Goal: Task Accomplishment & Management: Complete application form

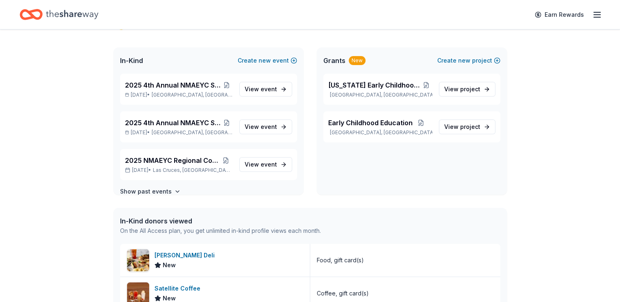
scroll to position [39, 0]
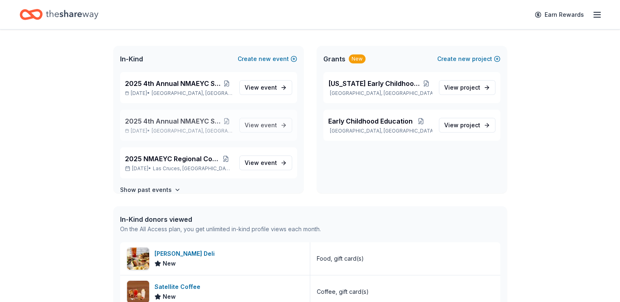
click at [162, 122] on span "2025 4th Annual NMAEYC Snowball Gala" at bounding box center [173, 121] width 96 height 10
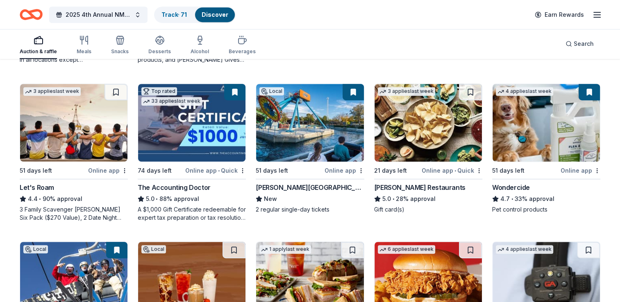
scroll to position [378, 0]
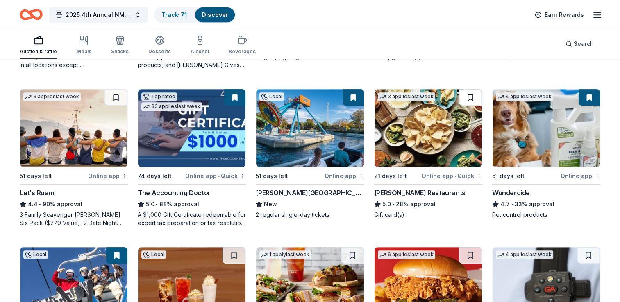
click at [469, 96] on button at bounding box center [470, 97] width 23 height 16
click at [469, 96] on button at bounding box center [470, 97] width 21 height 16
click at [409, 188] on div "Pappas Restaurants" at bounding box center [419, 193] width 91 height 10
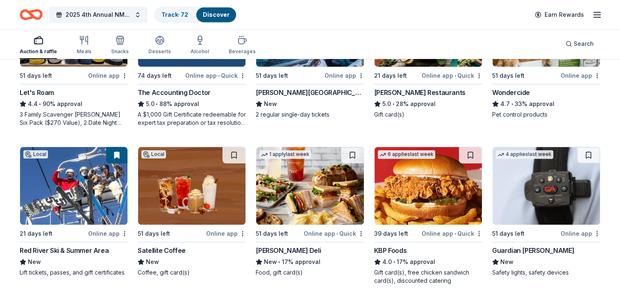
scroll to position [502, 0]
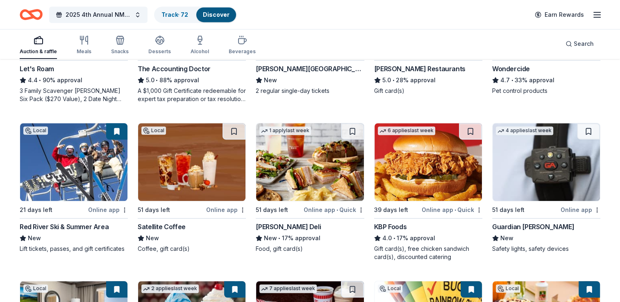
click at [163, 224] on div "Satellite Coffee" at bounding box center [162, 227] width 48 height 10
click at [305, 183] on img at bounding box center [309, 162] width 107 height 78
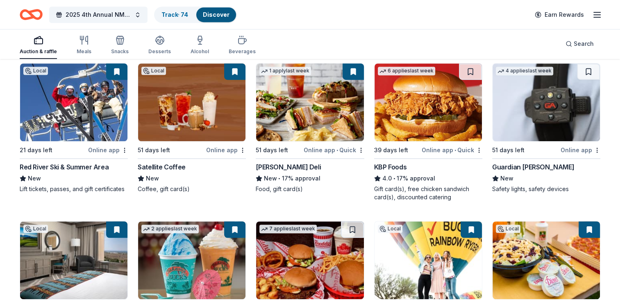
scroll to position [564, 0]
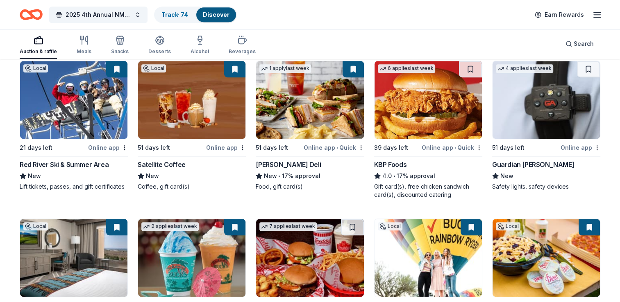
click at [404, 125] on img at bounding box center [427, 100] width 107 height 78
click at [521, 139] on div "4 applies last week 51 days left Online app Guardian Angel Device New Safety li…" at bounding box center [546, 126] width 108 height 130
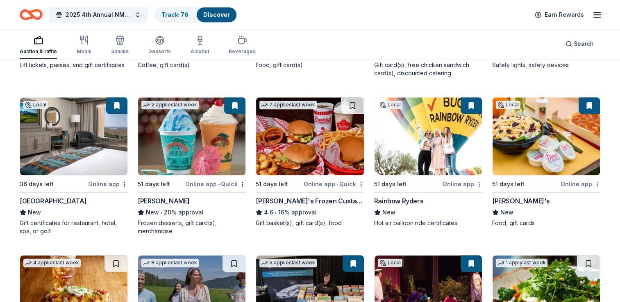
scroll to position [687, 0]
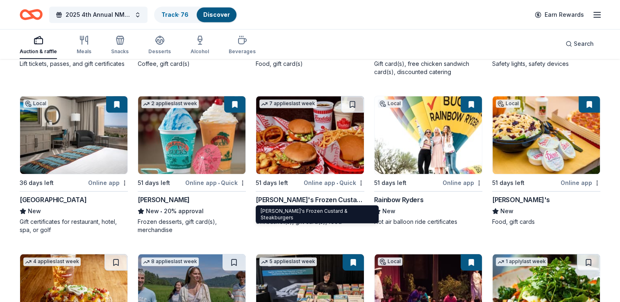
click at [284, 197] on div "Freddy's Frozen Custard & Steakburgers" at bounding box center [310, 200] width 108 height 10
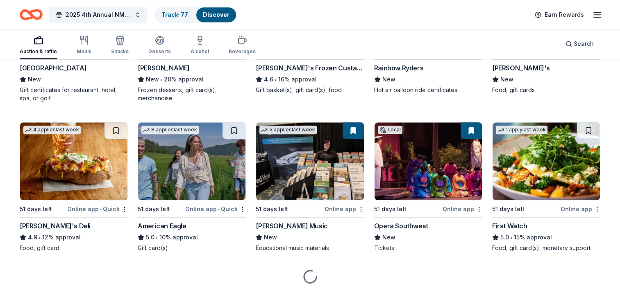
scroll to position [818, 0]
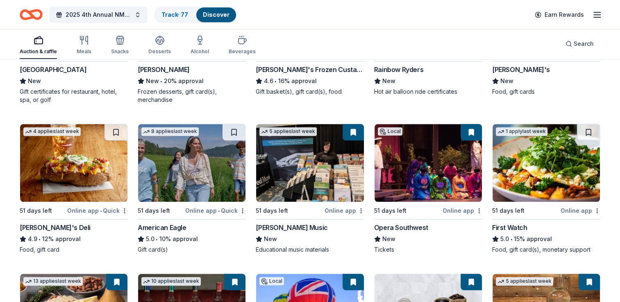
click at [75, 182] on img at bounding box center [73, 163] width 107 height 78
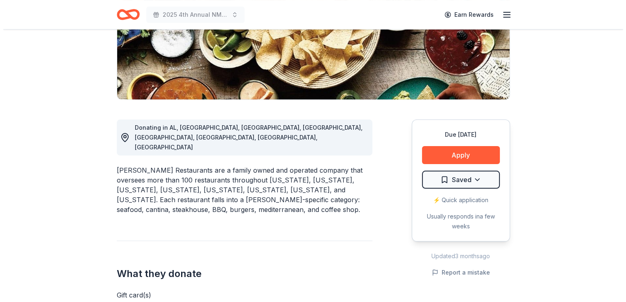
scroll to position [154, 0]
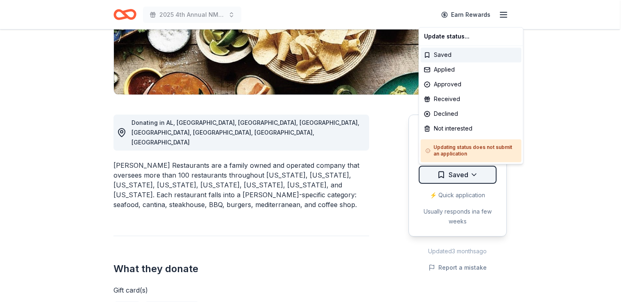
click at [447, 70] on div "Applied" at bounding box center [471, 69] width 101 height 15
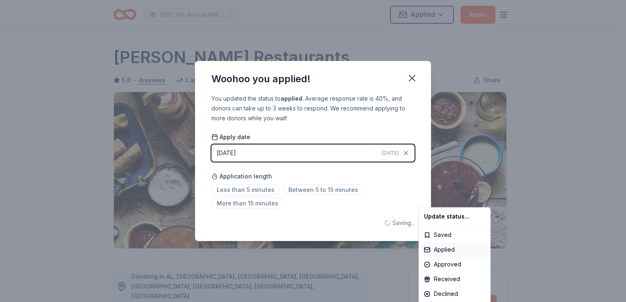
scroll to position [0, 0]
click at [410, 77] on html "2025 4th Annual NMAEYC Snowball Gala Applied Apply Due in 21 days Share Pappas …" at bounding box center [313, 151] width 626 height 302
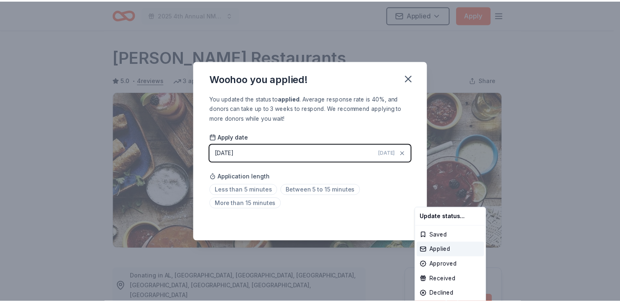
scroll to position [177, 0]
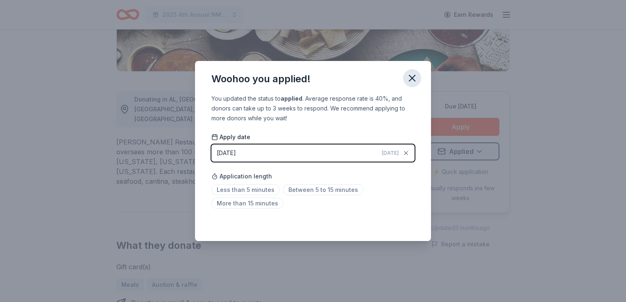
click at [408, 77] on icon "button" at bounding box center [411, 77] width 11 height 11
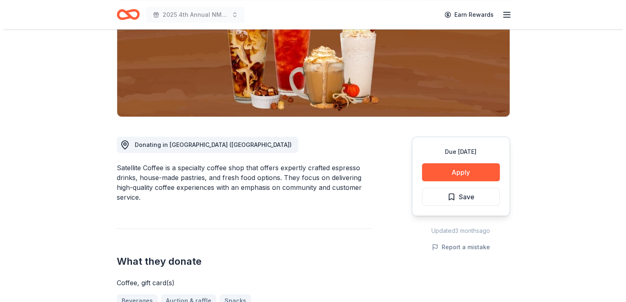
scroll to position [134, 0]
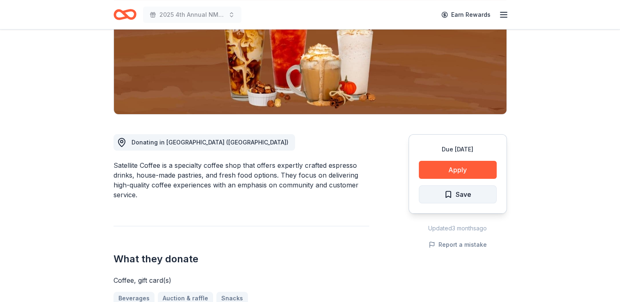
click at [460, 196] on span "Save" at bounding box center [463, 194] width 16 height 11
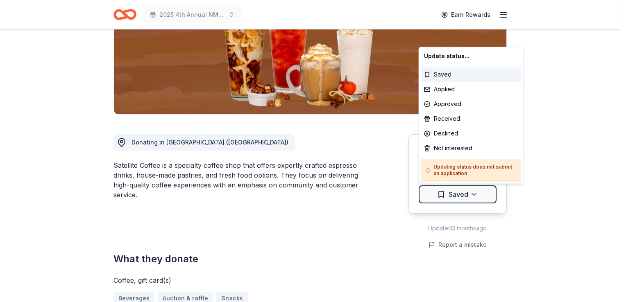
click at [460, 168] on html "2025 4th Annual NMAEYC Snowball Gala Earn Rewards Due in 51 days Share Satellit…" at bounding box center [313, 17] width 626 height 302
click at [449, 89] on div "Applied" at bounding box center [471, 89] width 101 height 15
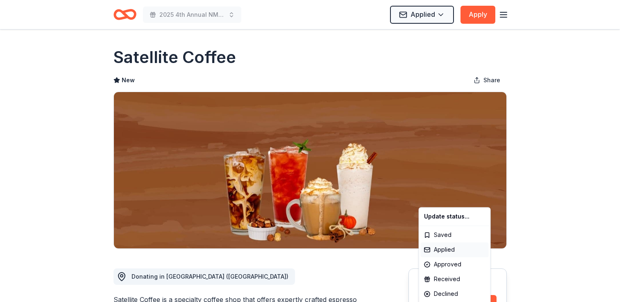
scroll to position [0, 0]
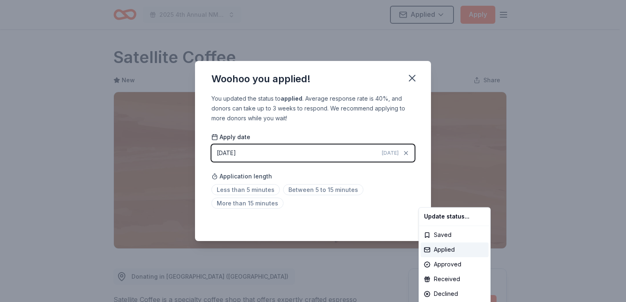
click at [410, 79] on html "2025 4th Annual NMAEYC Snowball Gala Applied Apply Due in 51 days Share Satelli…" at bounding box center [313, 151] width 626 height 302
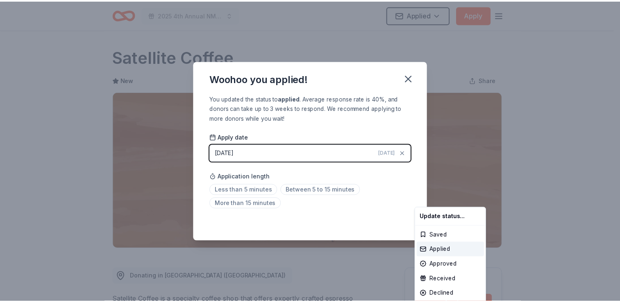
scroll to position [177, 0]
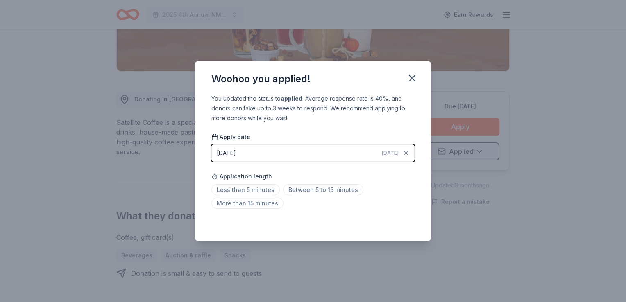
click at [410, 79] on icon "button" at bounding box center [412, 78] width 6 height 6
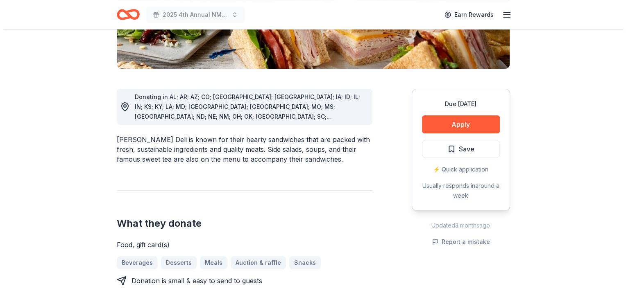
scroll to position [185, 0]
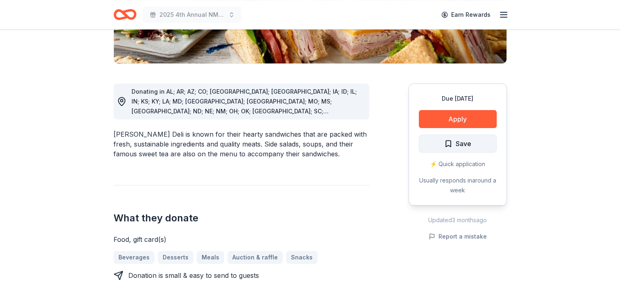
click at [460, 147] on span "Save" at bounding box center [463, 143] width 16 height 11
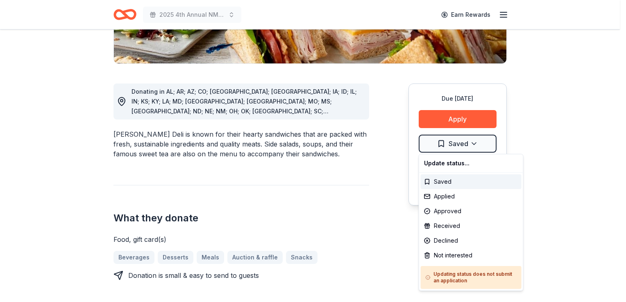
click at [446, 195] on div "Applied" at bounding box center [471, 196] width 101 height 15
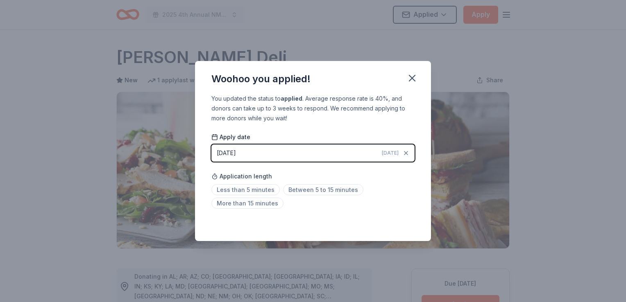
click at [411, 80] on html "2025 4th Annual NMAEYC Snowball Gala Applied Apply Due in 51 days Share McAlist…" at bounding box center [313, 151] width 626 height 302
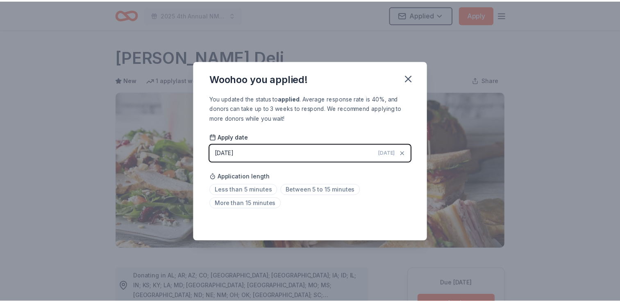
scroll to position [177, 0]
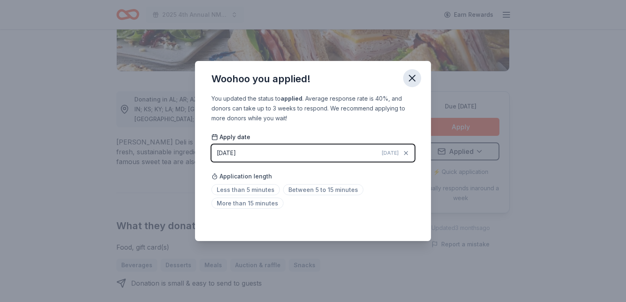
click at [411, 79] on icon "button" at bounding box center [412, 78] width 6 height 6
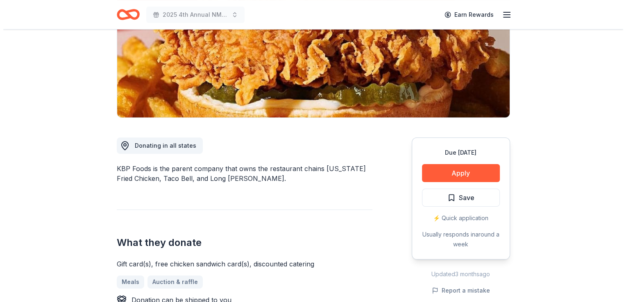
scroll to position [141, 0]
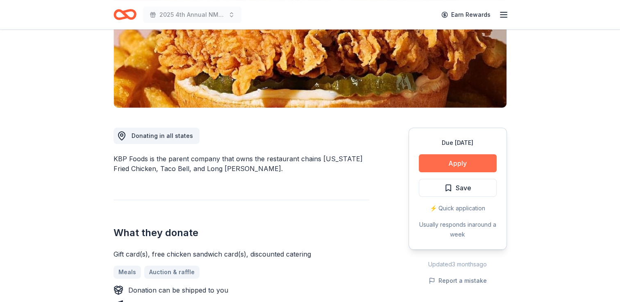
click at [446, 163] on button "Apply" at bounding box center [458, 163] width 78 height 18
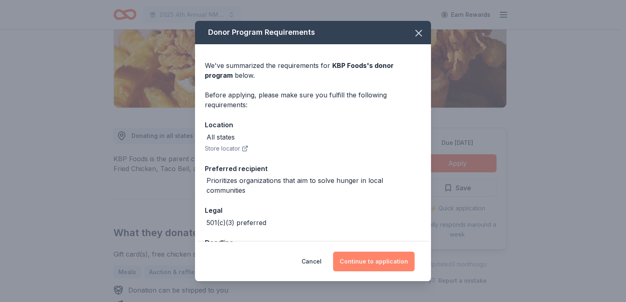
click at [372, 263] on button "Continue to application" at bounding box center [374, 262] width 82 height 20
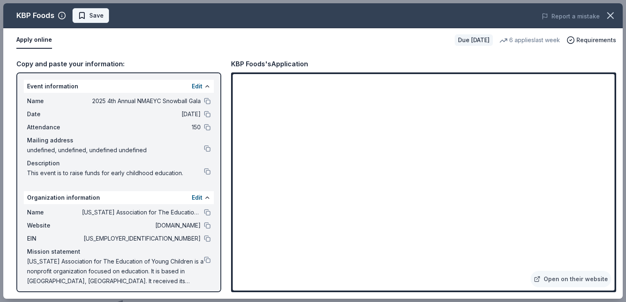
click at [97, 20] on button "Save" at bounding box center [90, 15] width 36 height 15
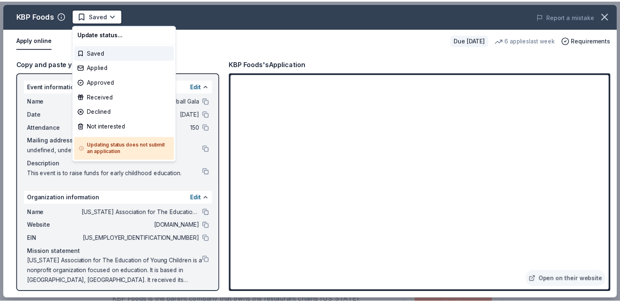
scroll to position [0, 0]
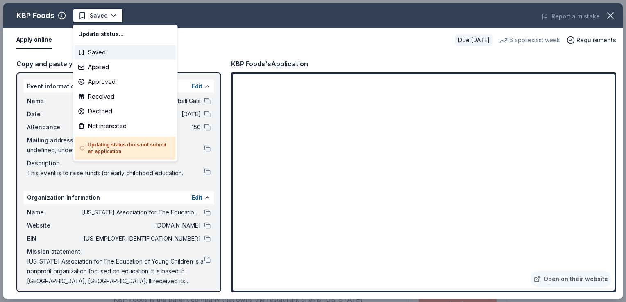
click at [97, 20] on html "2025 4th Annual NMAEYC Snowball Gala Saved Apply Due in 39 days Share KBP Foods…" at bounding box center [313, 151] width 626 height 302
click at [96, 68] on div "Applied" at bounding box center [125, 67] width 101 height 15
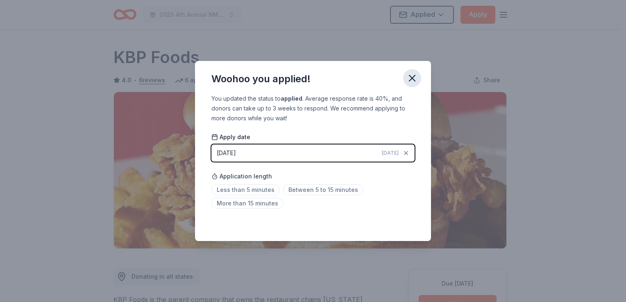
click at [411, 79] on icon "button" at bounding box center [412, 78] width 6 height 6
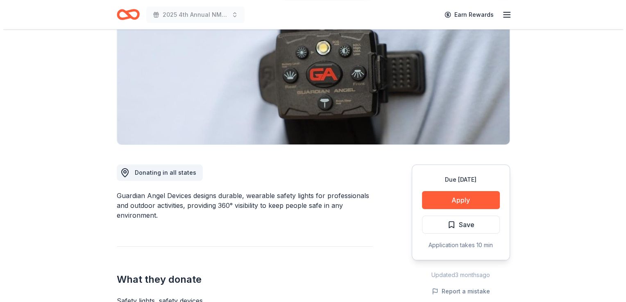
scroll to position [112, 0]
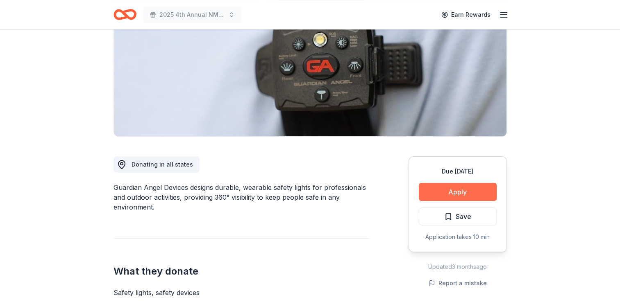
click at [453, 194] on button "Apply" at bounding box center [458, 192] width 78 height 18
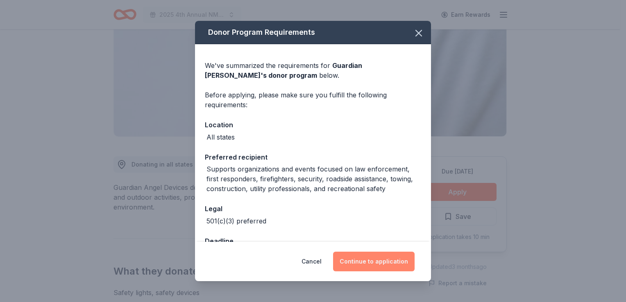
click at [378, 260] on button "Continue to application" at bounding box center [374, 262] width 82 height 20
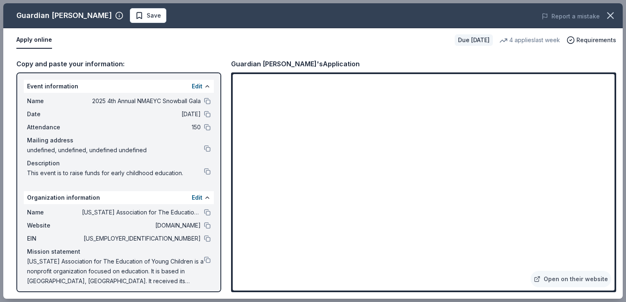
drag, startPoint x: 623, startPoint y: 116, endPoint x: 623, endPoint y: 131, distance: 14.8
click at [619, 131] on div "Guardian Angel Device Save Report a mistake Apply online Due in 51 days 4 appli…" at bounding box center [313, 151] width 626 height 302
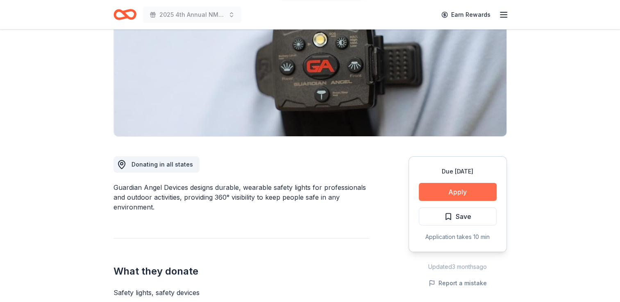
click at [446, 193] on button "Apply" at bounding box center [458, 192] width 78 height 18
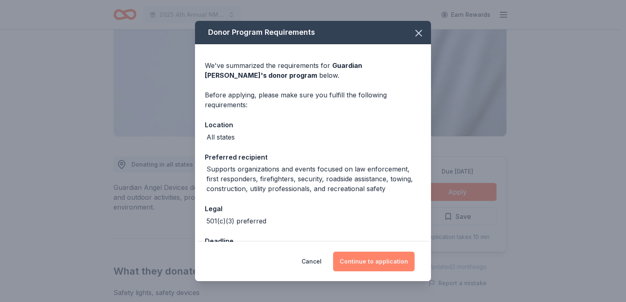
click at [365, 266] on button "Continue to application" at bounding box center [374, 262] width 82 height 20
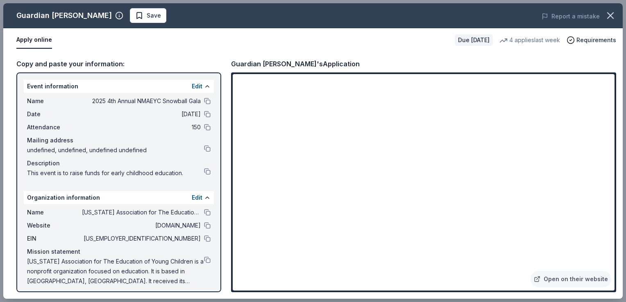
drag, startPoint x: 625, startPoint y: 151, endPoint x: 622, endPoint y: 167, distance: 16.4
click at [619, 167] on div "Guardian Angel Device Save Report a mistake Apply online Due in 51 days 4 appli…" at bounding box center [313, 151] width 626 height 302
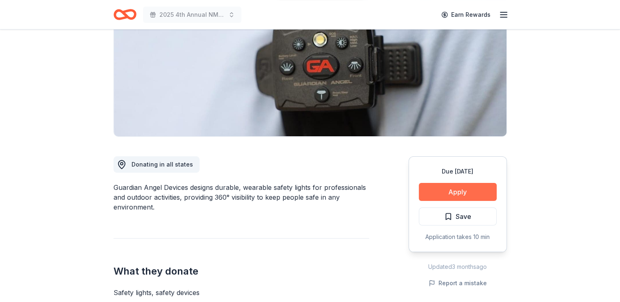
click at [457, 190] on button "Apply" at bounding box center [458, 192] width 78 height 18
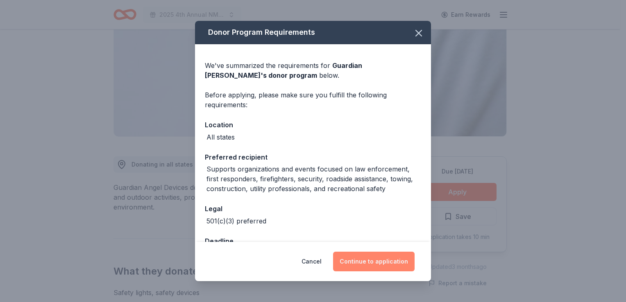
click at [369, 271] on button "Continue to application" at bounding box center [374, 262] width 82 height 20
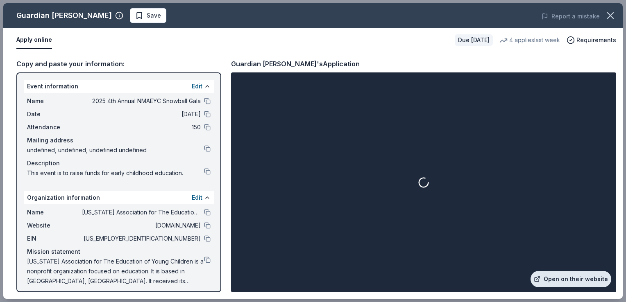
click at [567, 276] on link "Open on their website" at bounding box center [570, 279] width 81 height 16
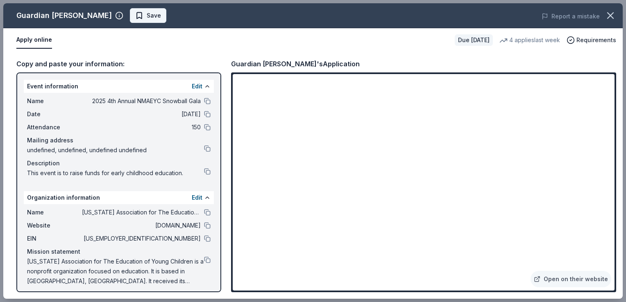
click at [137, 22] on button "Save" at bounding box center [148, 15] width 36 height 15
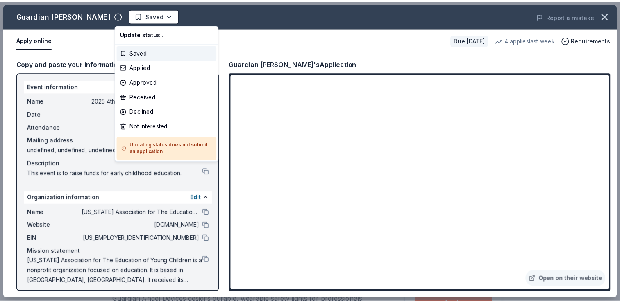
scroll to position [0, 0]
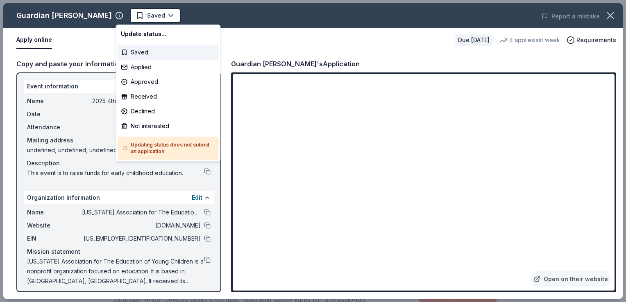
click at [137, 22] on html "2025 4th Annual NMAEYC Snowball Gala Saved Apply Due in 51 days Share Guardian …" at bounding box center [313, 151] width 626 height 302
click at [137, 65] on div "Applied" at bounding box center [168, 67] width 101 height 15
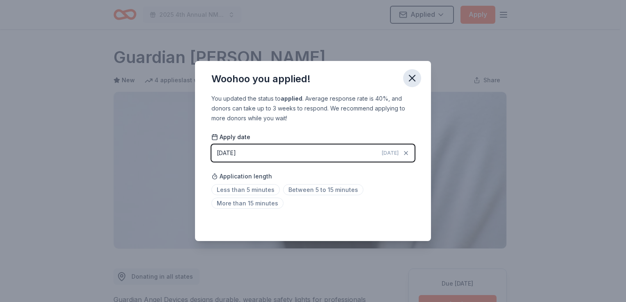
click at [411, 79] on icon "button" at bounding box center [412, 78] width 6 height 6
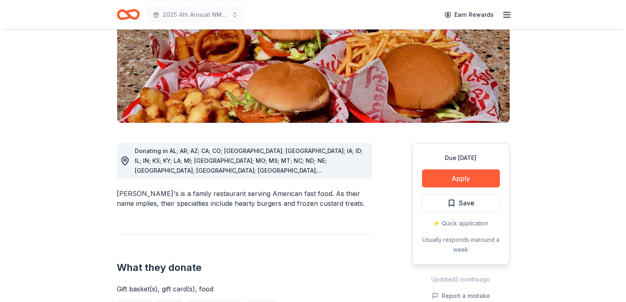
scroll to position [161, 0]
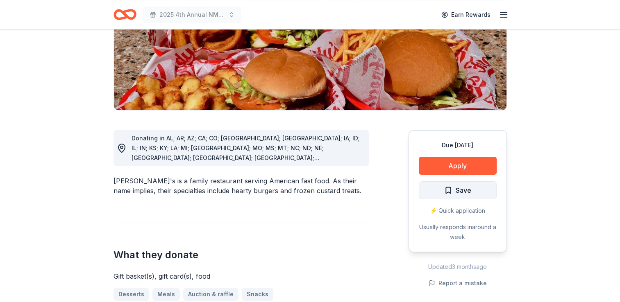
click at [465, 185] on span "Save" at bounding box center [463, 190] width 16 height 11
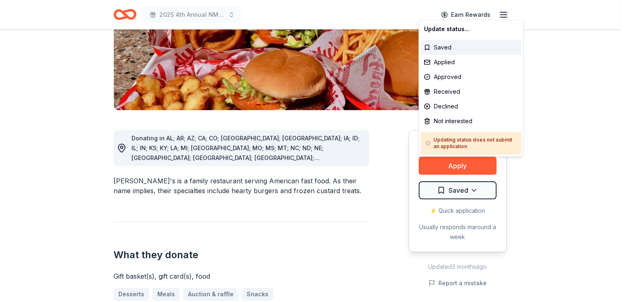
click at [442, 68] on div "Applied" at bounding box center [471, 62] width 101 height 15
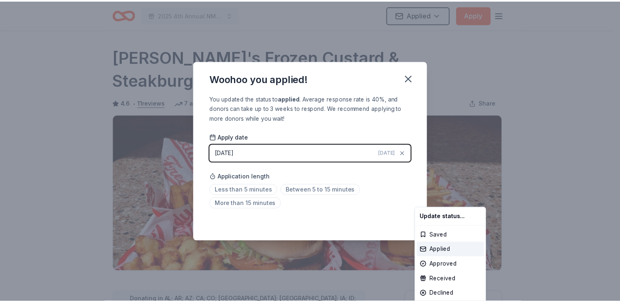
scroll to position [177, 0]
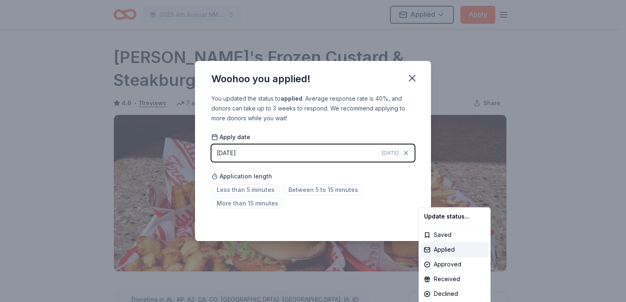
click at [414, 79] on html "2025 4th Annual NMAEYC Snowball Gala Applied Apply Due in 51 days Share Freddy'…" at bounding box center [313, 151] width 626 height 302
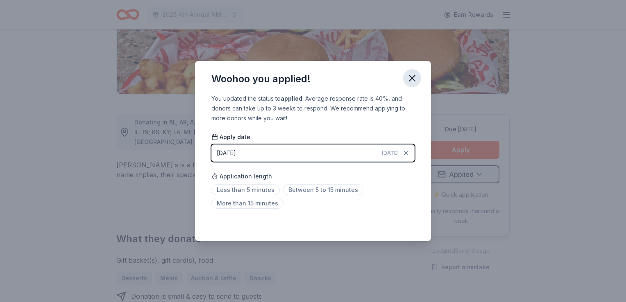
click at [409, 80] on icon "button" at bounding box center [411, 77] width 11 height 11
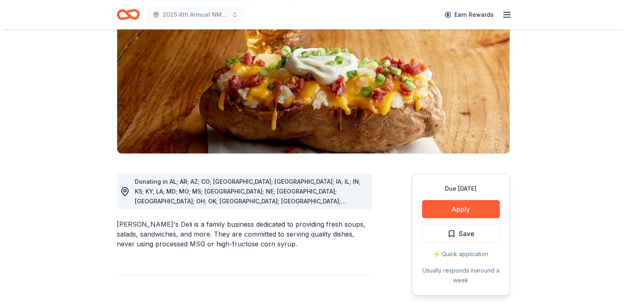
scroll to position [160, 0]
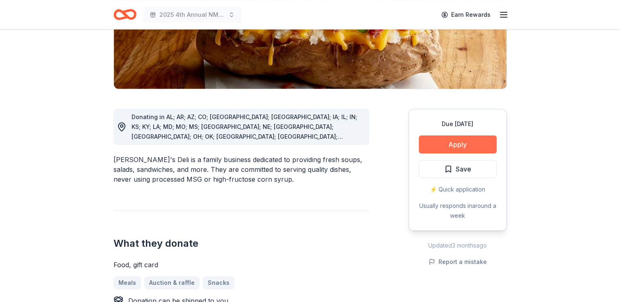
click at [460, 145] on button "Apply" at bounding box center [458, 145] width 78 height 18
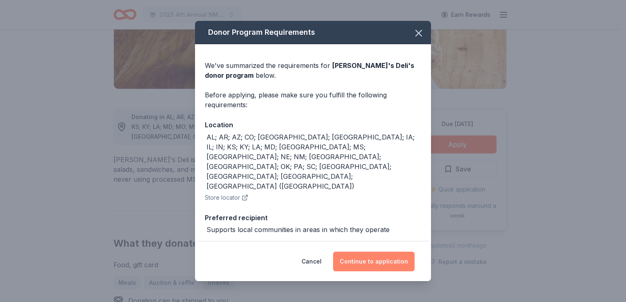
click at [372, 260] on button "Continue to application" at bounding box center [374, 262] width 82 height 20
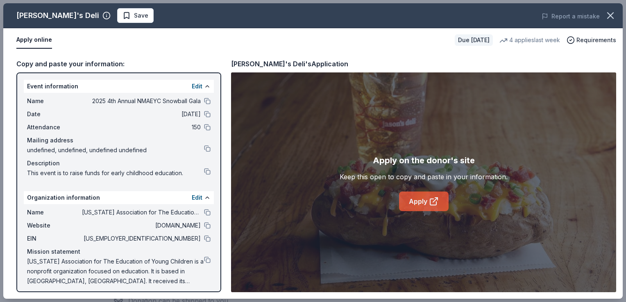
click at [425, 204] on link "Apply" at bounding box center [424, 202] width 50 height 20
click at [117, 21] on button "Save" at bounding box center [135, 15] width 36 height 15
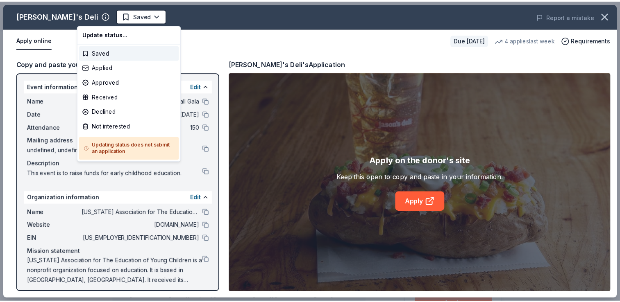
scroll to position [0, 0]
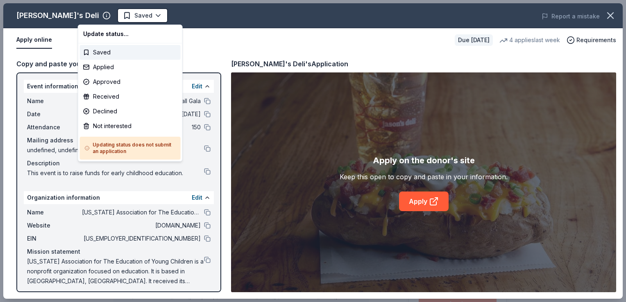
click at [91, 21] on html "2025 4th Annual NMAEYC Snowball Gala Saved Apply Due [DATE] Share [PERSON_NAME]…" at bounding box center [313, 151] width 626 height 302
click at [96, 66] on div "Applied" at bounding box center [130, 67] width 101 height 15
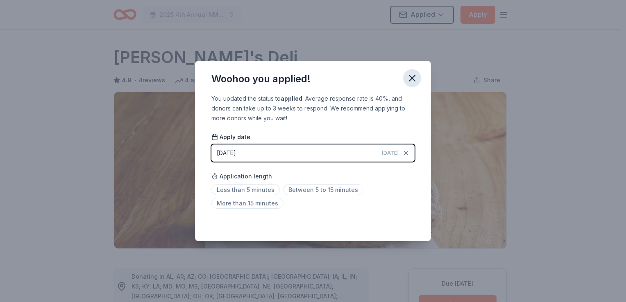
click at [411, 81] on icon "button" at bounding box center [411, 77] width 11 height 11
